Goal: Use online tool/utility: Utilize a website feature to perform a specific function

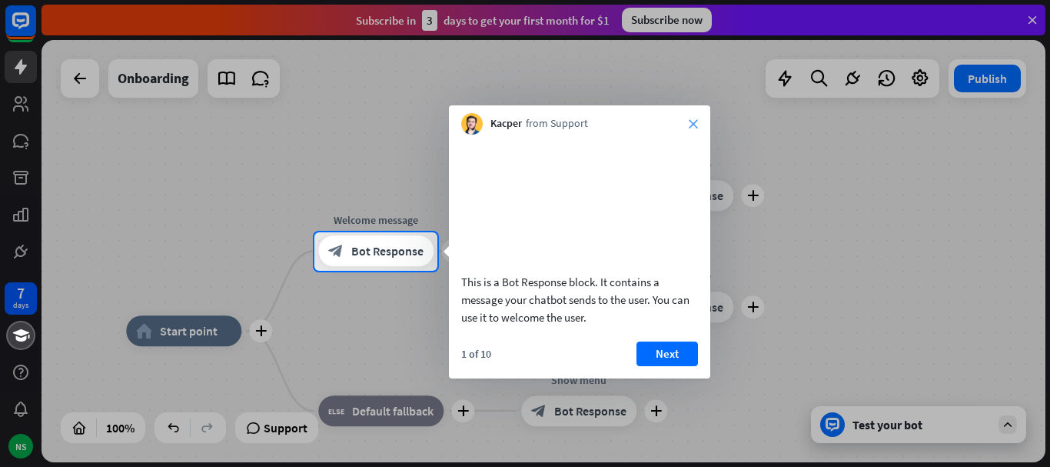
click at [694, 125] on icon "close" at bounding box center [693, 123] width 9 height 9
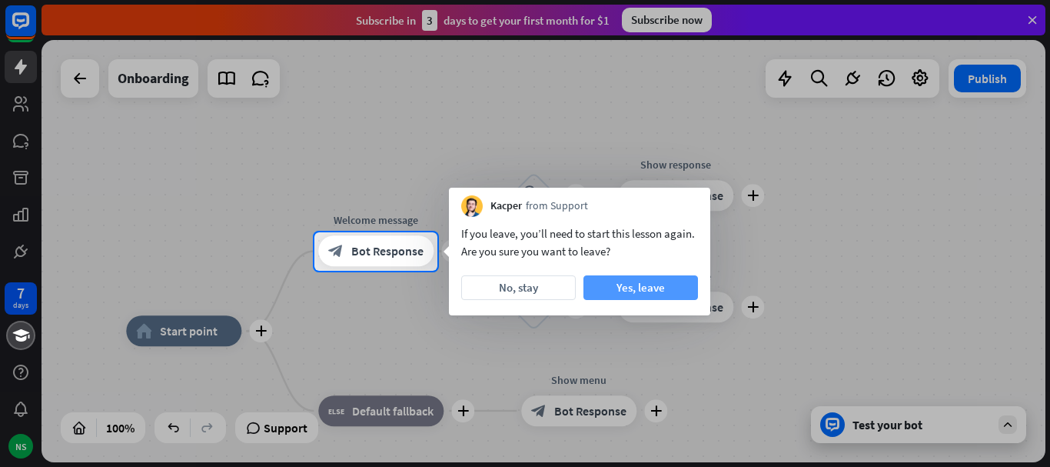
click at [608, 291] on button "Yes, leave" at bounding box center [641, 287] width 115 height 25
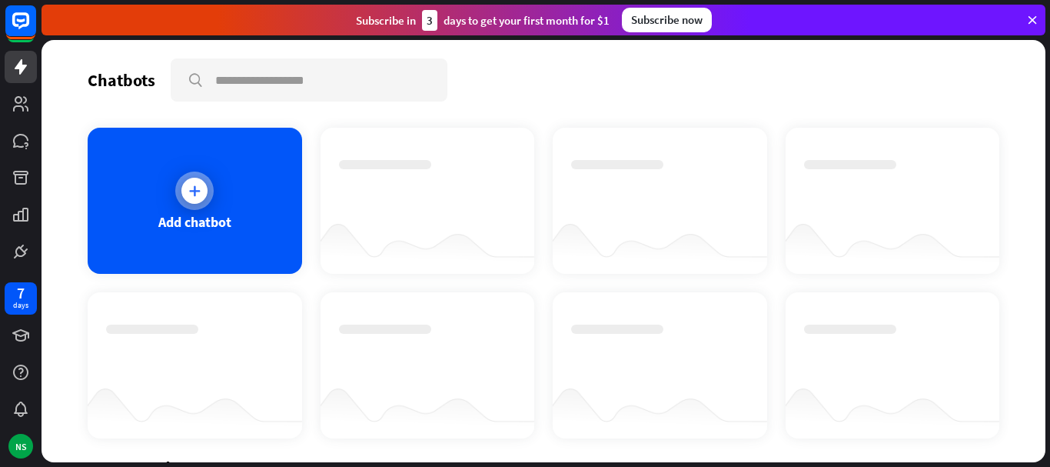
click at [191, 184] on icon at bounding box center [194, 190] width 15 height 15
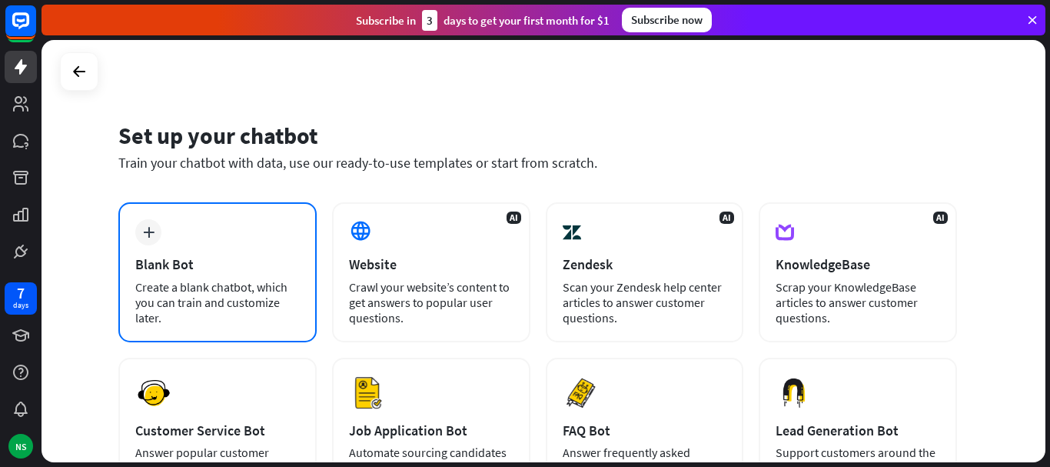
click at [175, 228] on div "plus Blank Bot Create a blank chatbot, which you can train and customize later." at bounding box center [217, 272] width 198 height 140
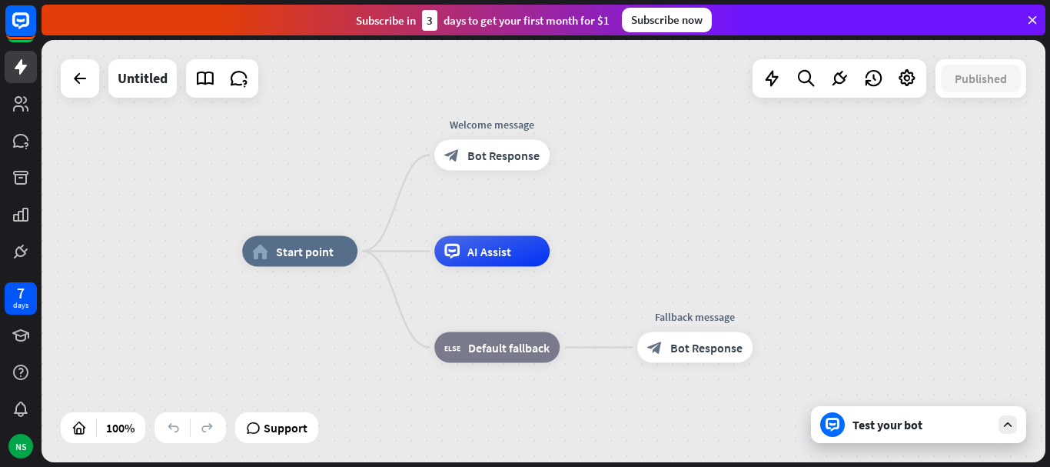
click at [877, 427] on div "Test your bot" at bounding box center [922, 424] width 138 height 15
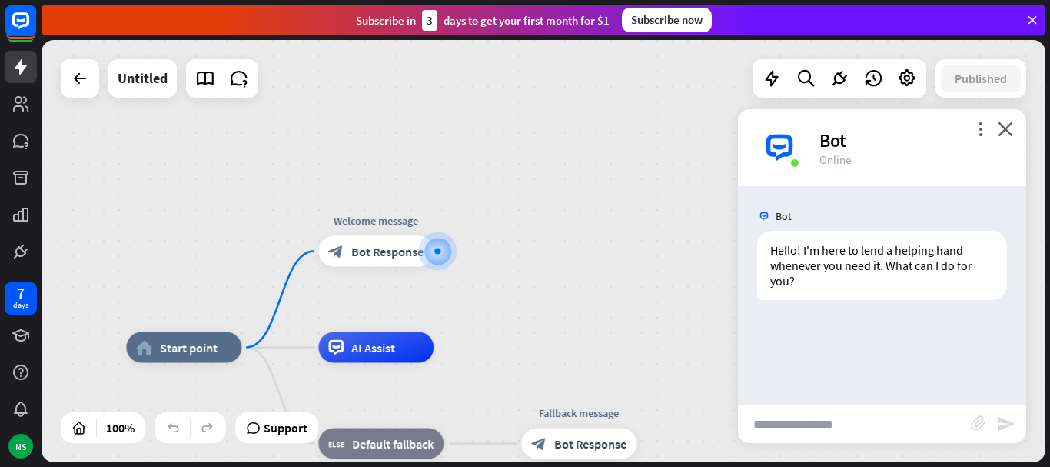
click at [828, 427] on input "text" at bounding box center [854, 423] width 233 height 38
type input "**********"
click at [1000, 427] on icon "send" at bounding box center [1006, 423] width 18 height 18
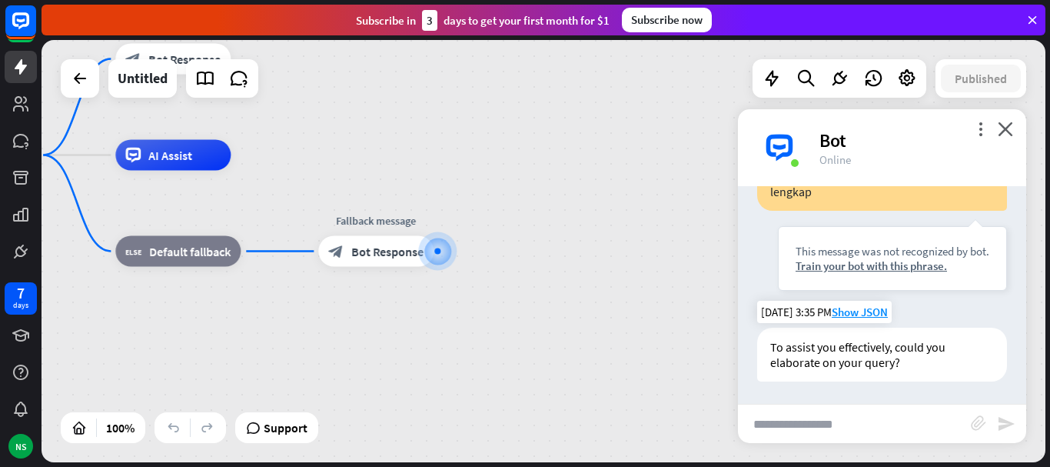
scroll to position [196, 0]
click at [1032, 14] on icon at bounding box center [1033, 20] width 14 height 14
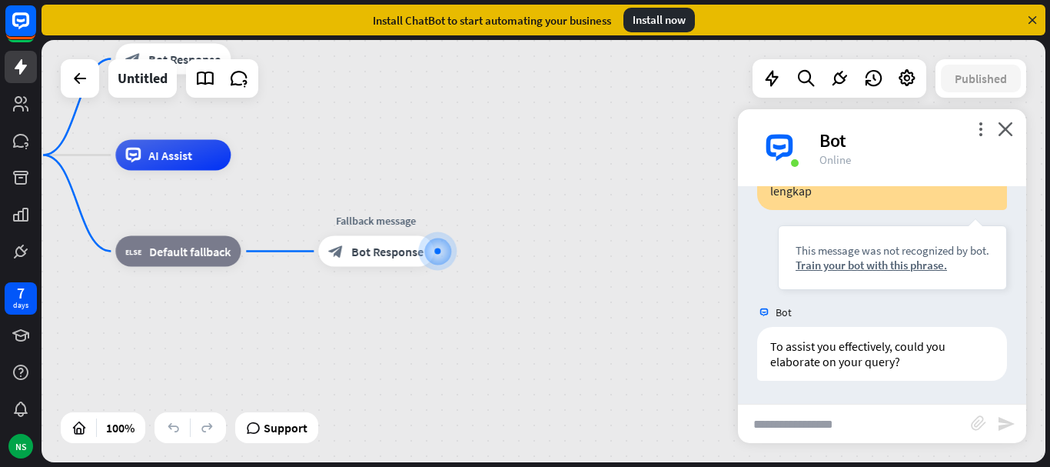
click at [1032, 20] on icon at bounding box center [1033, 20] width 14 height 14
